Goal: Information Seeking & Learning: Learn about a topic

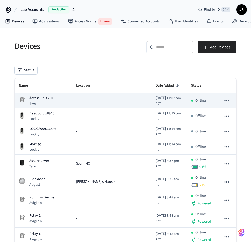
click at [229, 104] on icon "sticky table" at bounding box center [226, 100] width 7 height 7
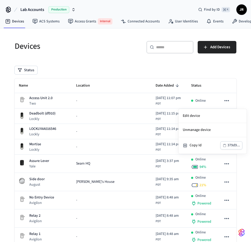
click at [92, 41] on div at bounding box center [125, 121] width 251 height 242
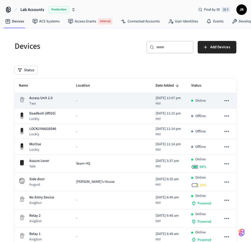
scroll to position [46, 0]
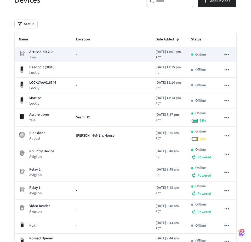
click at [227, 58] on icon "sticky table" at bounding box center [226, 54] width 7 height 7
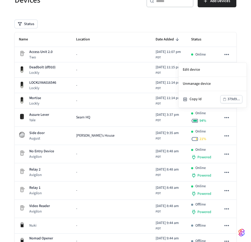
click at [85, 13] on div at bounding box center [125, 121] width 251 height 242
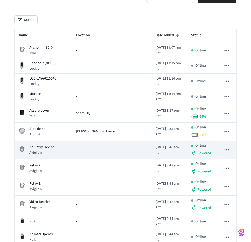
scroll to position [24, 0]
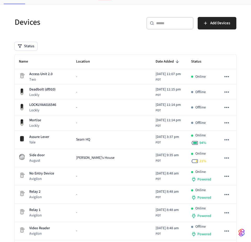
click at [18, 21] on h5 "Devices" at bounding box center [69, 22] width 108 height 11
click at [57, 22] on h5 "Devices" at bounding box center [69, 22] width 108 height 11
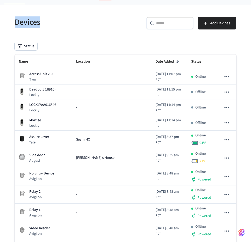
click at [15, 21] on h5 "Devices" at bounding box center [69, 22] width 108 height 11
click at [53, 24] on h5 "Devices" at bounding box center [69, 22] width 108 height 11
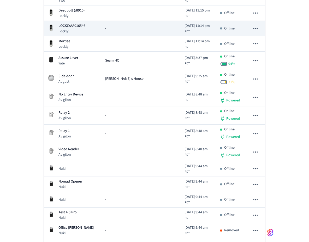
scroll to position [0, 0]
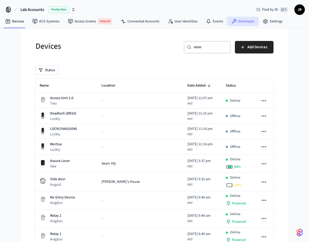
click at [244, 23] on link "Developer" at bounding box center [243, 21] width 31 height 9
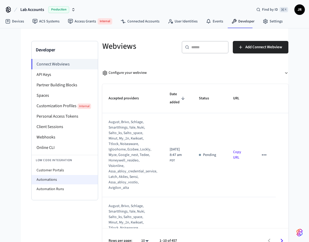
click at [51, 178] on li "Automations" at bounding box center [65, 179] width 66 height 9
select select "**********"
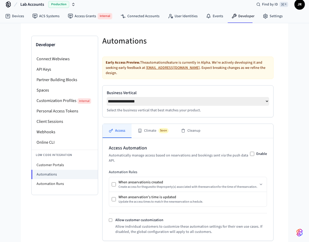
scroll to position [66, 0]
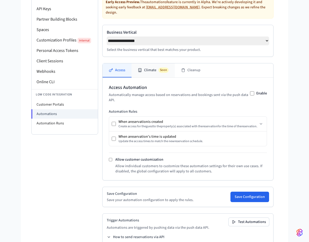
click at [165, 71] on button "Climate Soon" at bounding box center [153, 70] width 43 height 14
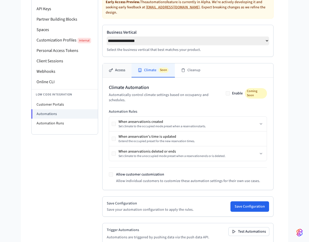
click at [127, 68] on button "Access" at bounding box center [117, 70] width 29 height 14
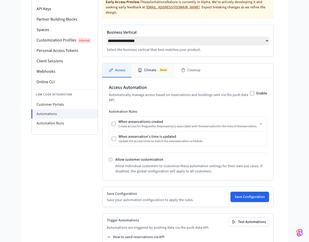
click at [149, 67] on button "Climate Soon" at bounding box center [153, 70] width 43 height 14
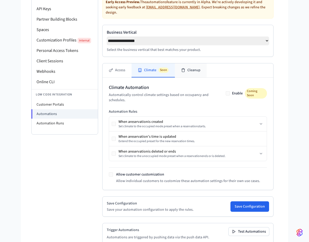
click at [197, 67] on button "Cleanup" at bounding box center [191, 70] width 32 height 14
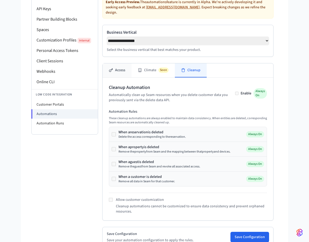
click at [117, 68] on button "Access" at bounding box center [117, 70] width 29 height 14
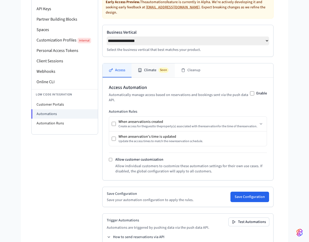
click at [147, 67] on button "Climate Soon" at bounding box center [153, 70] width 43 height 14
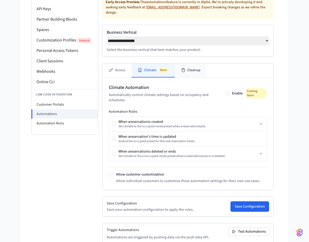
click at [185, 65] on button "Cleanup" at bounding box center [191, 70] width 32 height 14
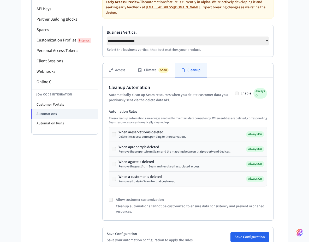
click at [169, 84] on h2 "Cleanup Automation" at bounding box center [172, 87] width 126 height 7
click at [177, 119] on p "These cleanup automations are always enabled to maintain data consistency. When…" at bounding box center [188, 121] width 158 height 8
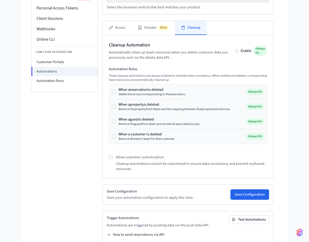
scroll to position [109, 0]
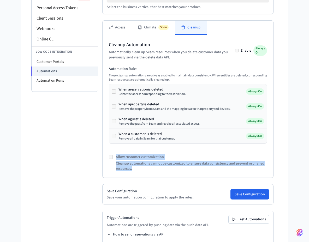
drag, startPoint x: 107, startPoint y: 148, endPoint x: 173, endPoint y: 166, distance: 68.5
click at [173, 166] on div "Cleanup Automation Automatically clean up Seam resources when you delete custom…" at bounding box center [188, 106] width 171 height 143
click at [173, 166] on p "Cleanup automations cannot be customized to ensure data consistency and prevent…" at bounding box center [191, 166] width 151 height 10
drag, startPoint x: 195, startPoint y: 169, endPoint x: 107, endPoint y: 149, distance: 90.3
click at [107, 149] on div "Cleanup Automation Automatically clean up Seam resources when you delete custom…" at bounding box center [188, 106] width 171 height 143
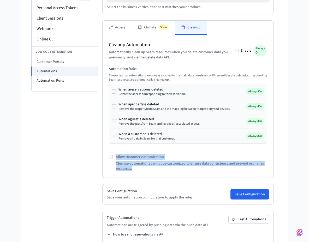
click at [107, 149] on div "Cleanup Automation Automatically clean up Seam resources when you delete custom…" at bounding box center [188, 106] width 171 height 143
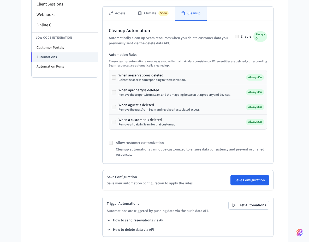
scroll to position [123, 0]
click at [108, 219] on icon at bounding box center [109, 221] width 4 height 4
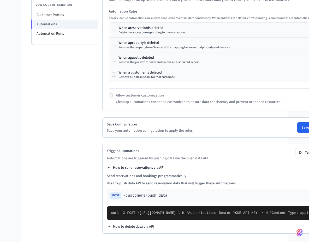
scroll to position [284, 0]
click at [109, 228] on icon at bounding box center [109, 227] width 4 height 4
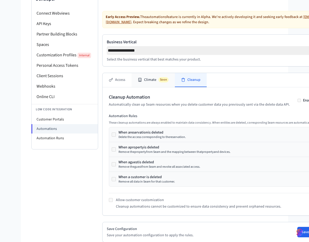
scroll to position [0, 0]
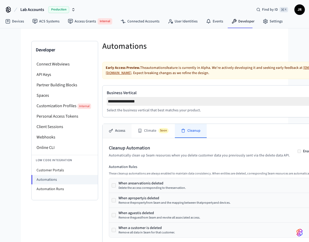
click at [117, 133] on button "Access" at bounding box center [117, 131] width 29 height 14
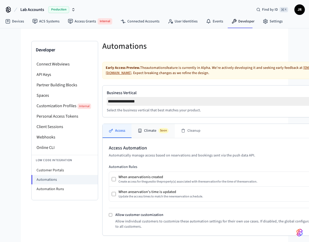
click at [144, 133] on button "Climate Soon" at bounding box center [153, 131] width 43 height 14
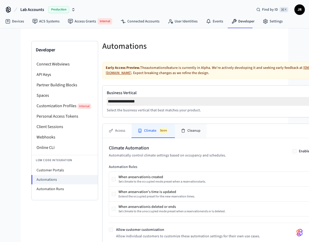
click at [191, 133] on button "Cleanup" at bounding box center [191, 131] width 32 height 14
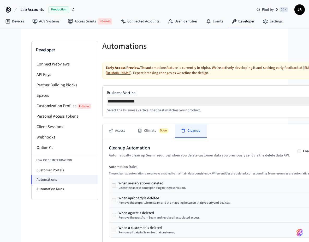
click at [228, 133] on div "Access Climate Soon Cleanup" at bounding box center [222, 131] width 238 height 14
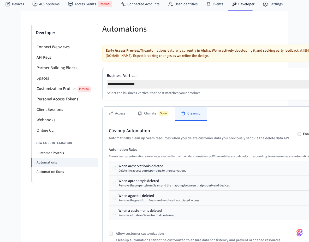
scroll to position [21, 0]
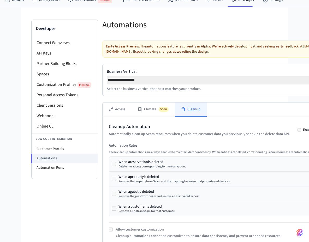
click at [181, 83] on select "**********" at bounding box center [221, 80] width 229 height 9
click at [181, 64] on div "**********" at bounding box center [221, 80] width 238 height 32
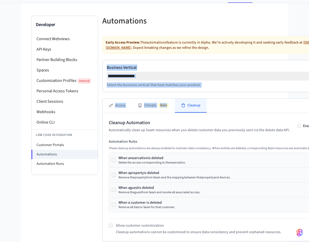
drag, startPoint x: 175, startPoint y: 62, endPoint x: 209, endPoint y: 95, distance: 47.5
click at [209, 96] on div "**********" at bounding box center [221, 231] width 238 height 389
click at [209, 95] on div "**********" at bounding box center [221, 231] width 238 height 389
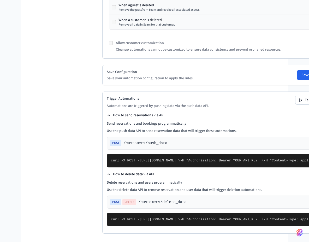
scroll to position [212, 0]
click at [60, 143] on div "Developer Connect Webviews API Keys Partner Building Blocks Spaces Customizatio…" at bounding box center [64, 38] width 67 height 410
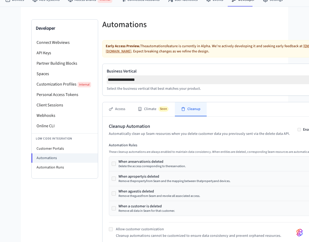
scroll to position [24, 0]
